Goal: Information Seeking & Learning: Check status

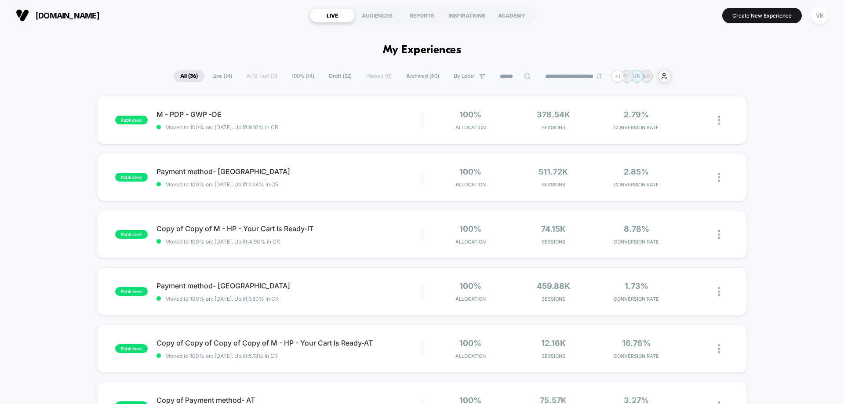
click at [224, 76] on span "Live ( 14 )" at bounding box center [222, 76] width 33 height 12
click at [209, 114] on span "M - PDP - GWP -DE Click to edit experience details" at bounding box center [288, 114] width 265 height 9
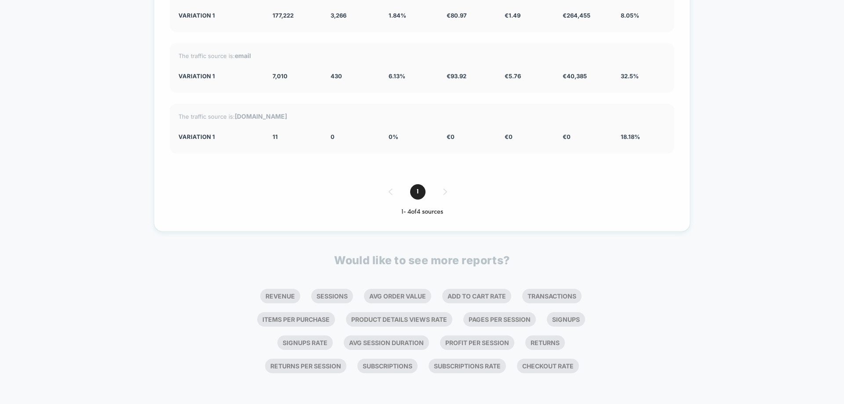
scroll to position [2103, 0]
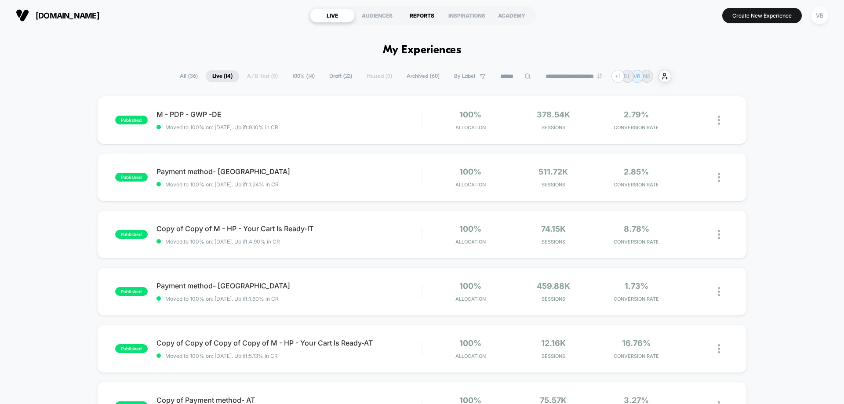
click at [417, 16] on div "REPORTS" at bounding box center [421, 15] width 45 height 14
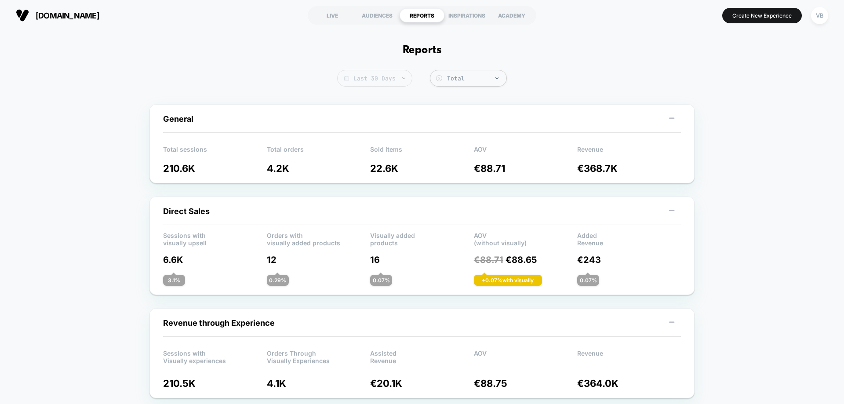
click at [379, 80] on span "Last 30 Days" at bounding box center [374, 78] width 75 height 17
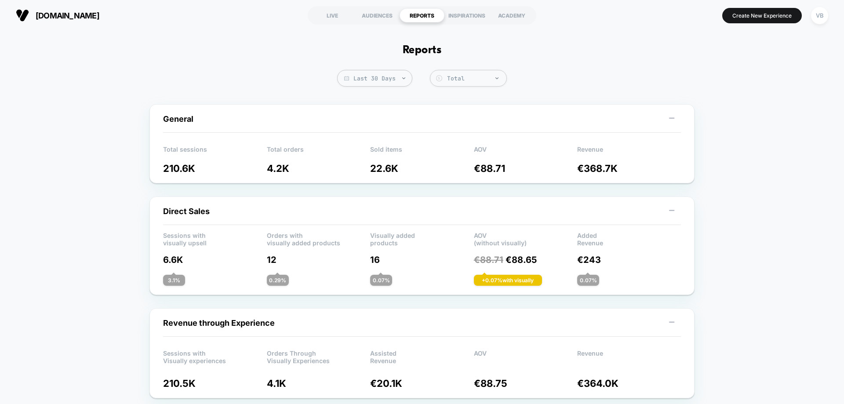
drag, startPoint x: 577, startPoint y: 167, endPoint x: 638, endPoint y: 165, distance: 61.5
click at [638, 167] on div "Total sessions 210.6K Total orders 4.2K Sold items 22.6K AOV € 88.71 Revenue € …" at bounding box center [422, 156] width 518 height 35
click at [558, 148] on p "AOV" at bounding box center [526, 151] width 104 height 13
click at [451, 76] on div "Total" at bounding box center [474, 78] width 55 height 7
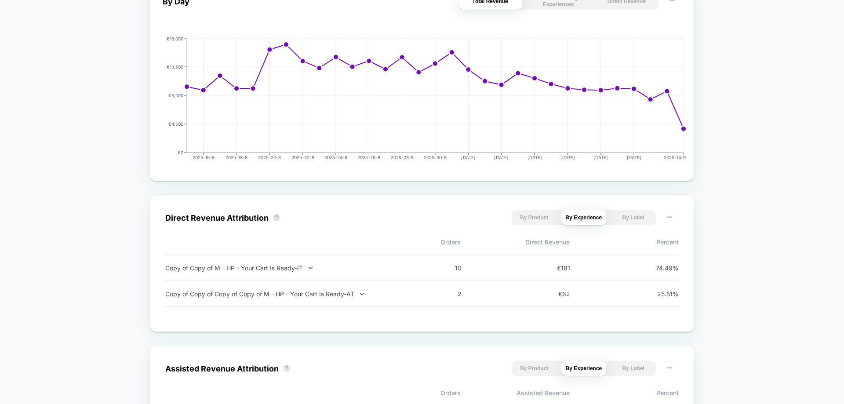
scroll to position [439, 0]
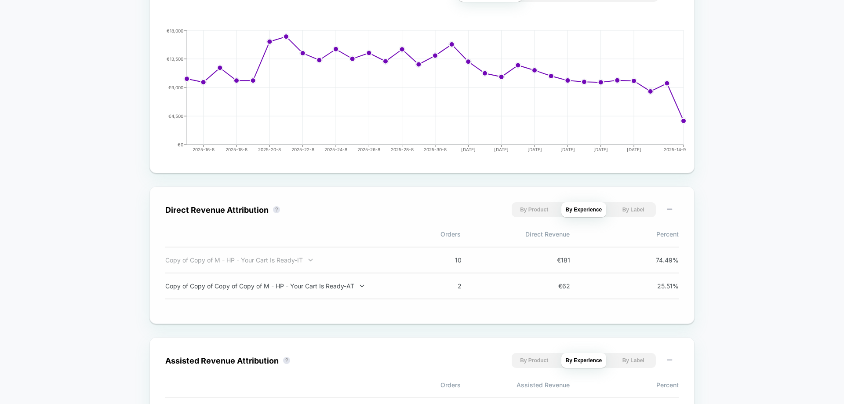
click at [309, 257] on icon at bounding box center [310, 260] width 7 height 7
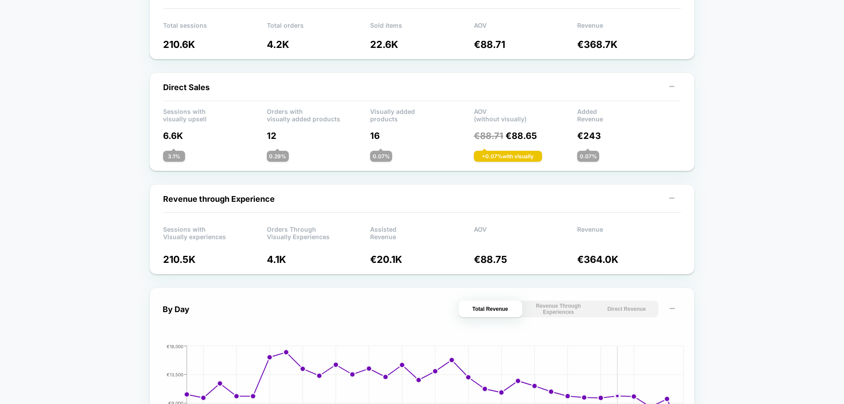
scroll to position [0, 0]
